Goal: Navigation & Orientation: Find specific page/section

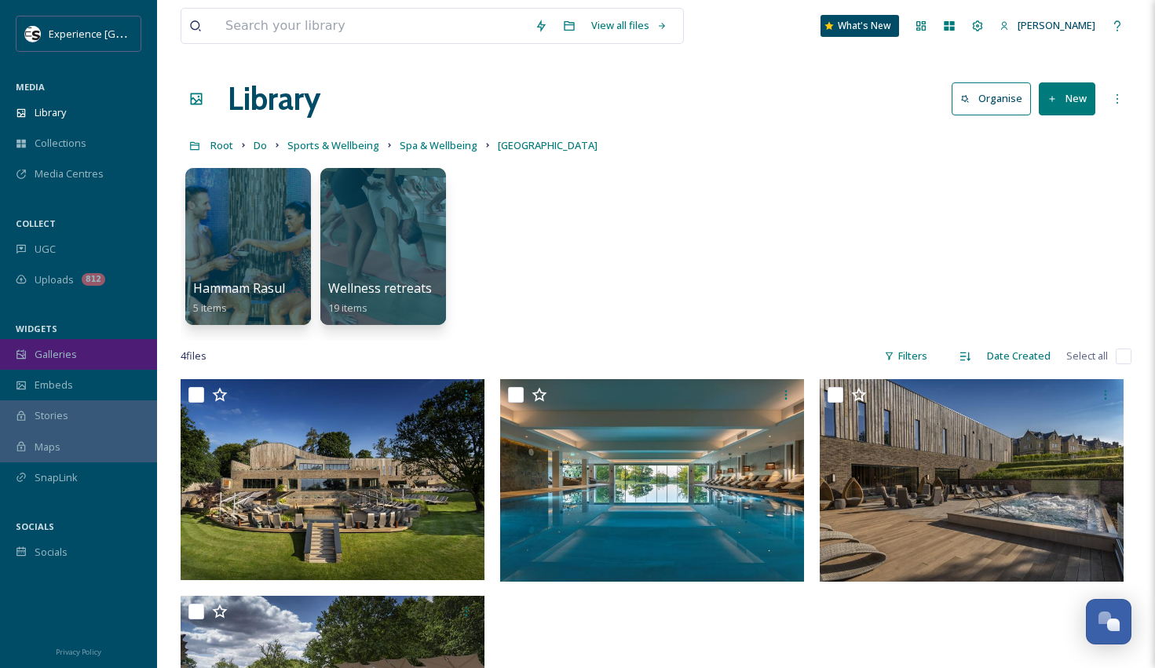
click at [53, 348] on span "Galleries" at bounding box center [56, 354] width 42 height 15
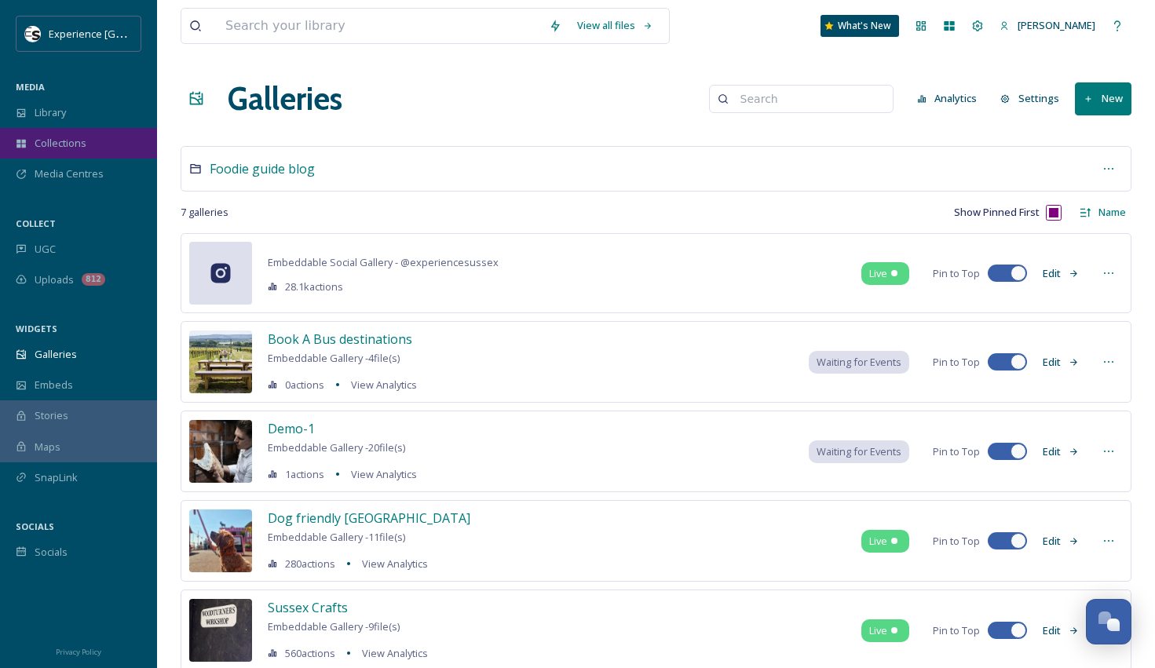
click at [47, 145] on span "Collections" at bounding box center [61, 143] width 52 height 15
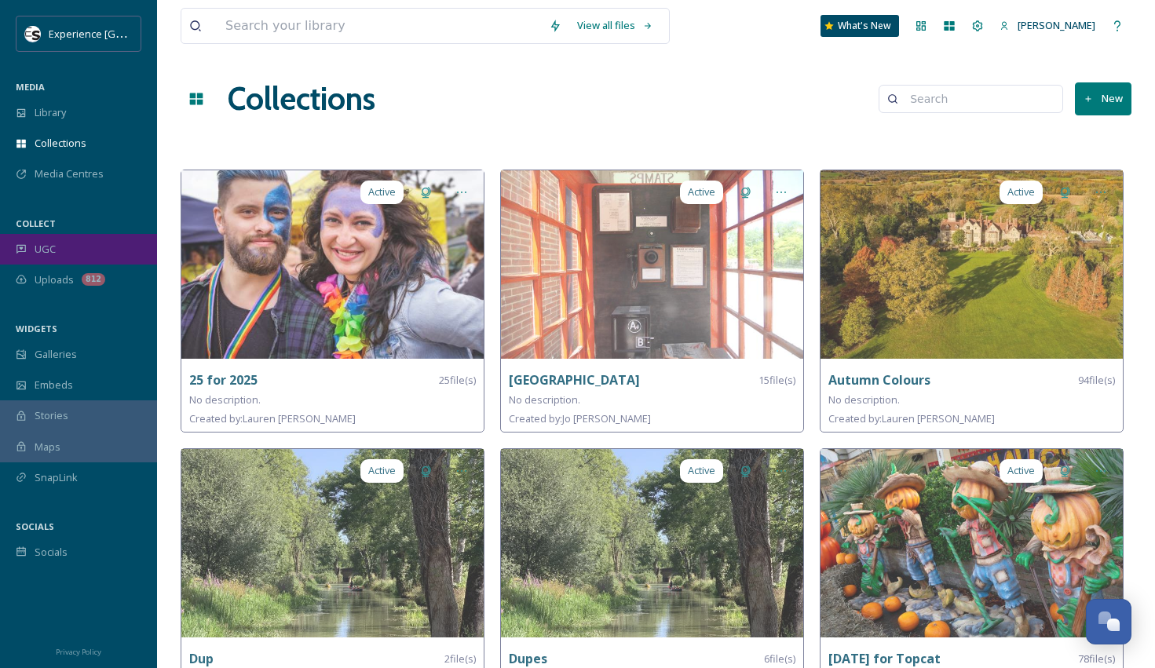
click at [55, 240] on div "UGC" at bounding box center [78, 249] width 157 height 31
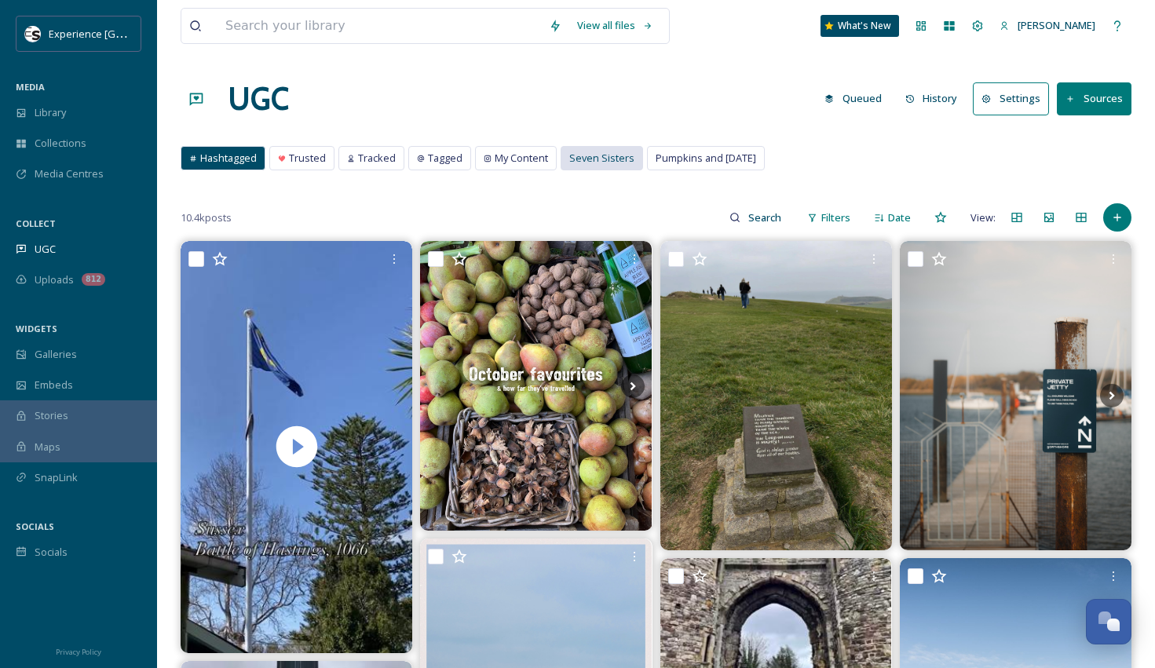
click at [607, 154] on span "Seven Sisters" at bounding box center [601, 158] width 65 height 15
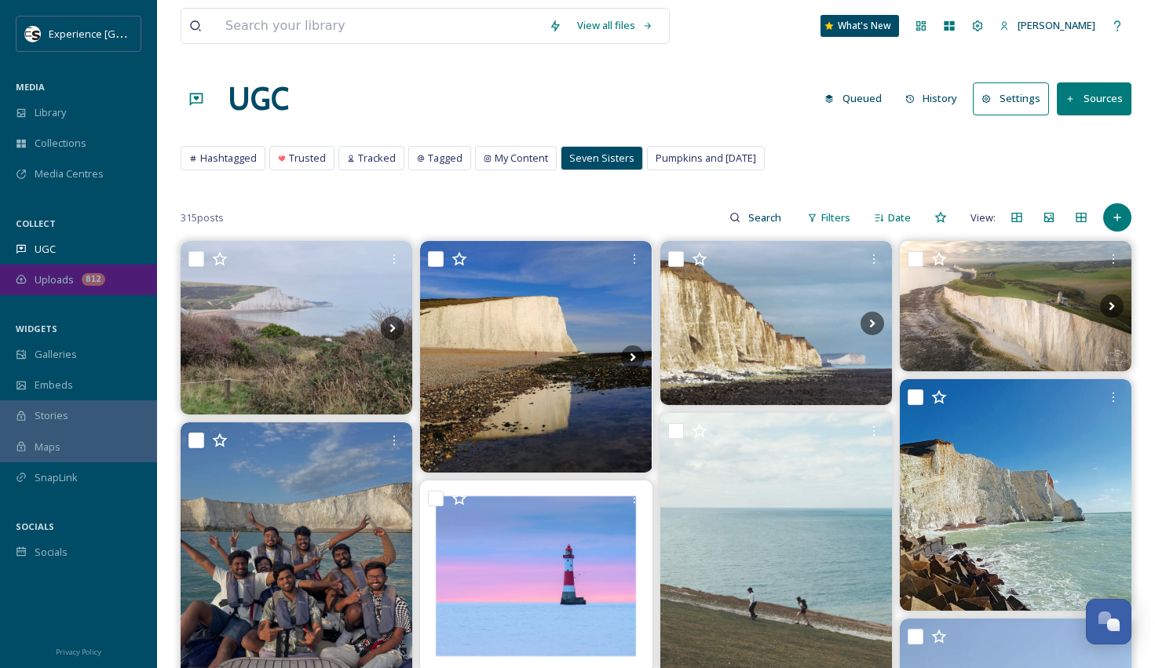
click at [59, 279] on span "Uploads" at bounding box center [54, 280] width 39 height 15
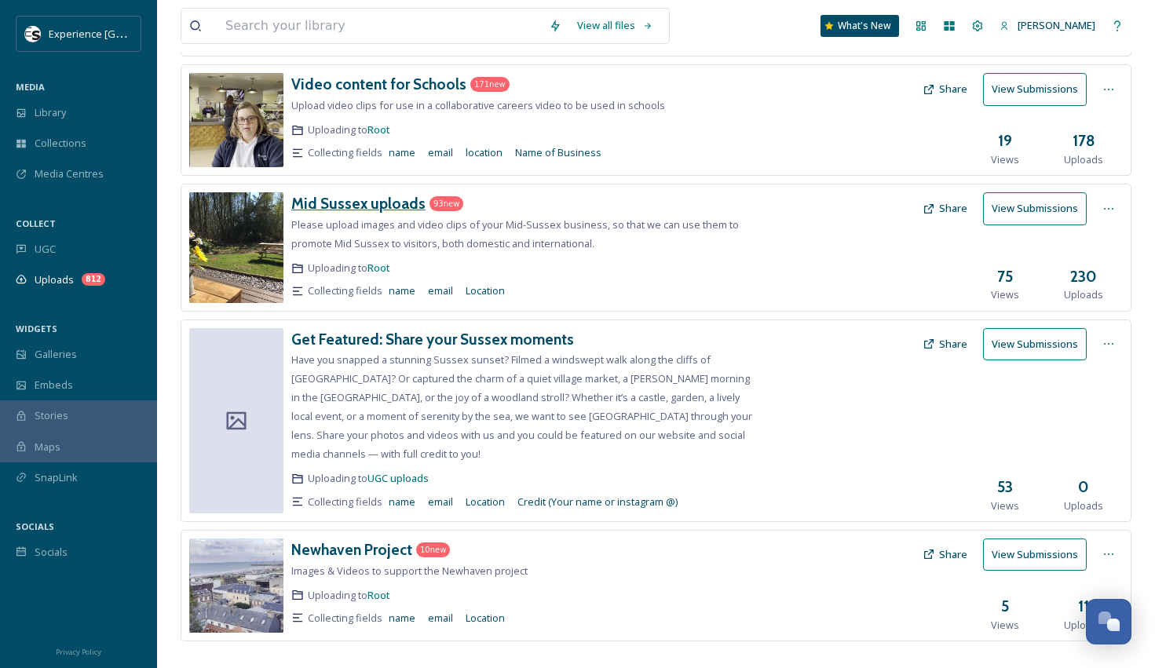
scroll to position [599, 0]
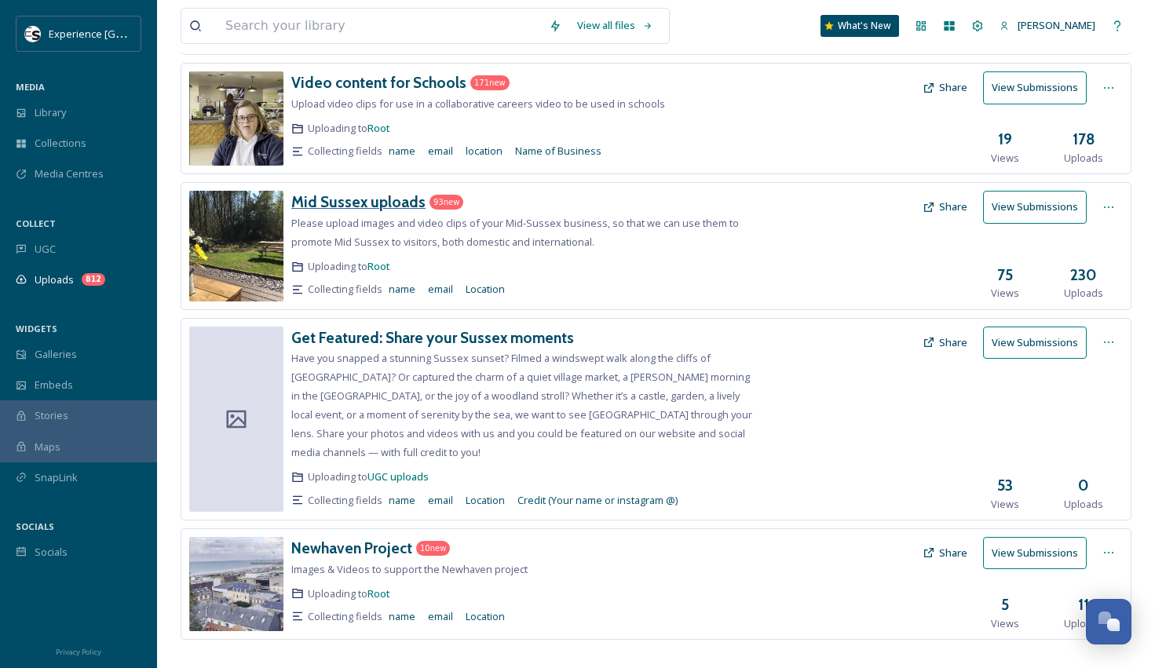
click at [393, 208] on h3 "Mid Sussex uploads" at bounding box center [358, 201] width 134 height 19
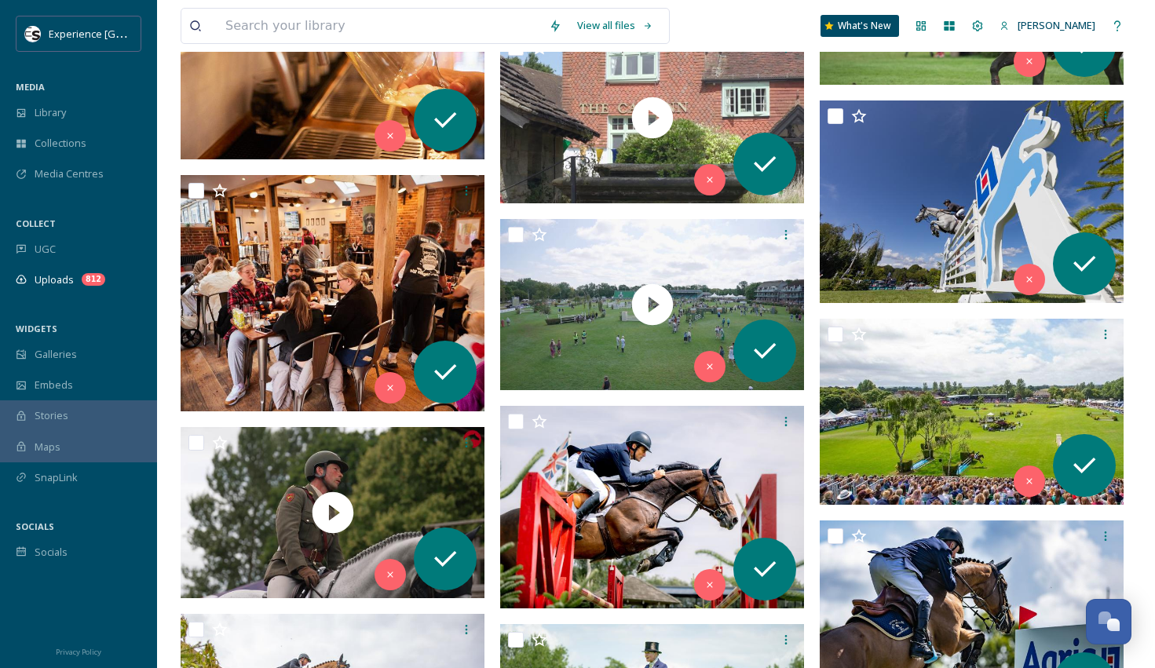
scroll to position [7932, 0]
